Goal: Navigation & Orientation: Find specific page/section

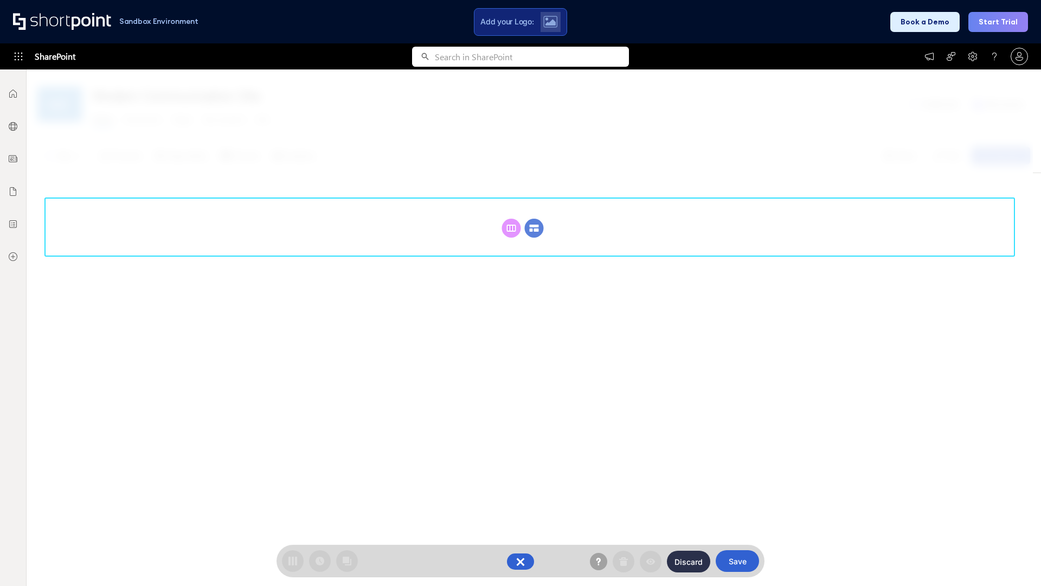
scroll to position [149, 0]
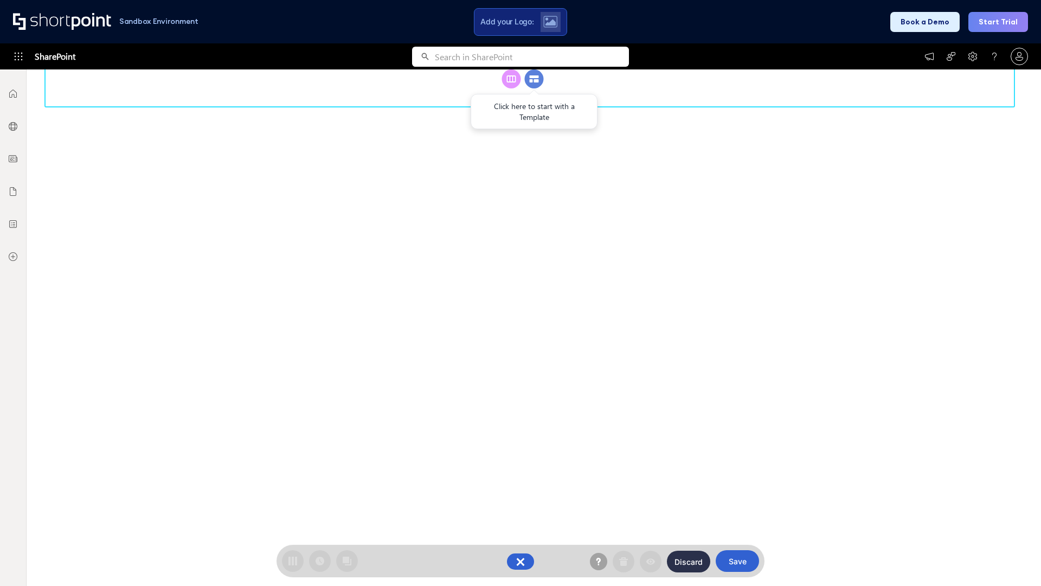
click at [534, 88] on circle at bounding box center [534, 78] width 19 height 19
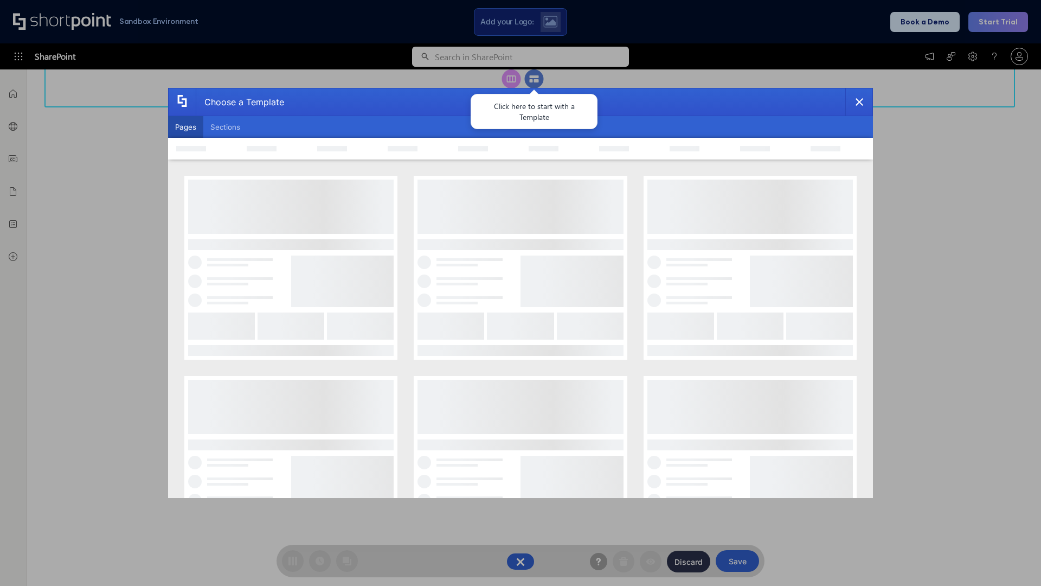
scroll to position [0, 0]
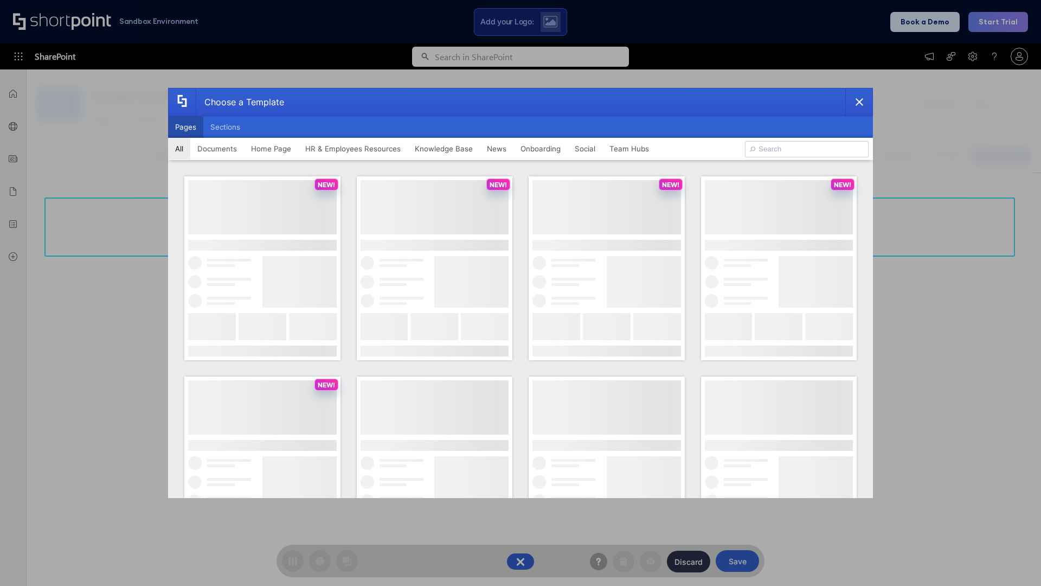
click at [185, 127] on button "Pages" at bounding box center [185, 127] width 35 height 22
type input "Onboarding 1"
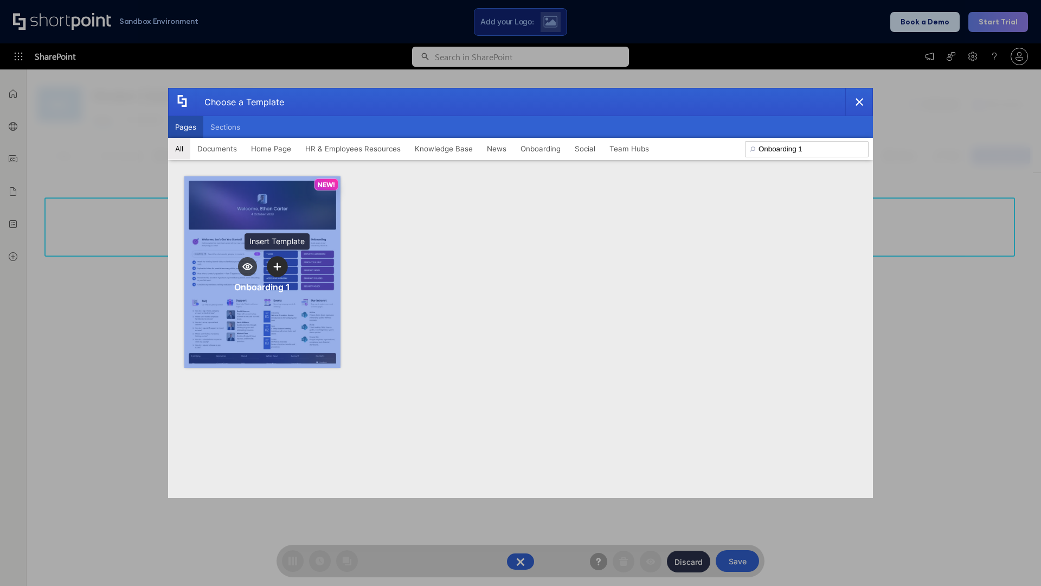
click at [277, 266] on icon "template selector" at bounding box center [277, 267] width 8 height 8
